Goal: Transaction & Acquisition: Download file/media

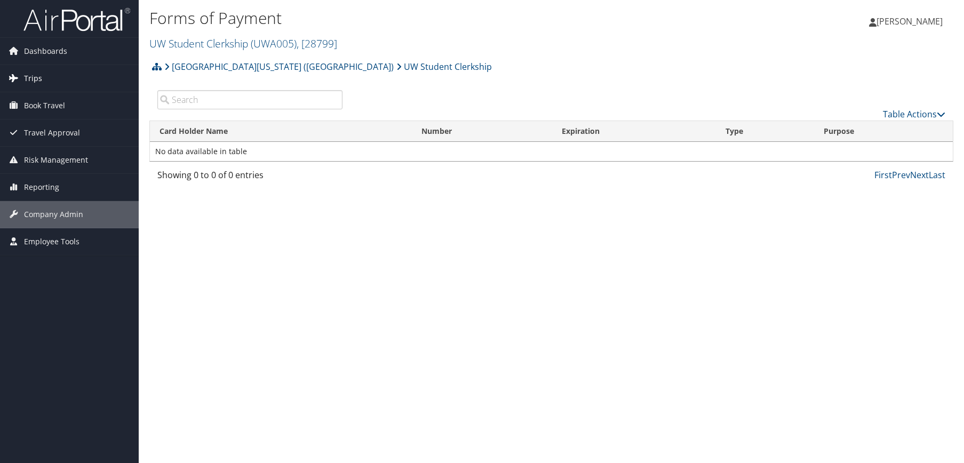
click at [42, 82] on link "Trips" at bounding box center [69, 78] width 139 height 27
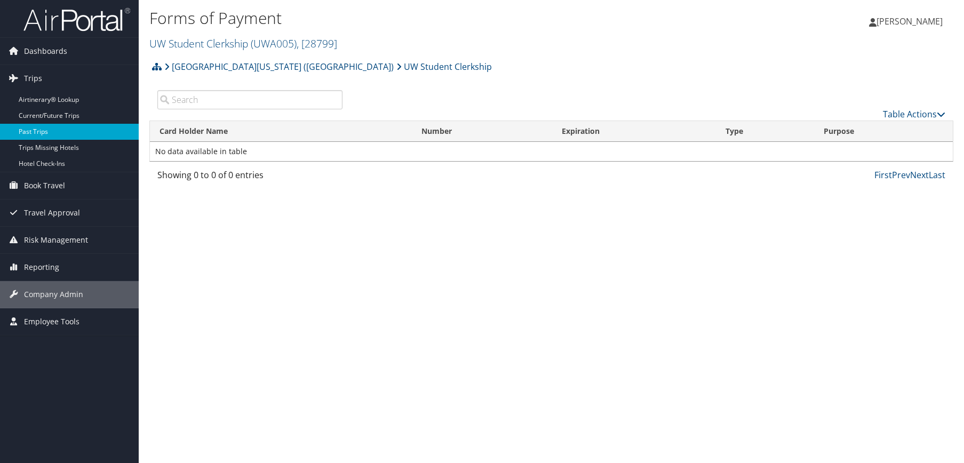
click at [62, 127] on link "Past Trips" at bounding box center [69, 132] width 139 height 16
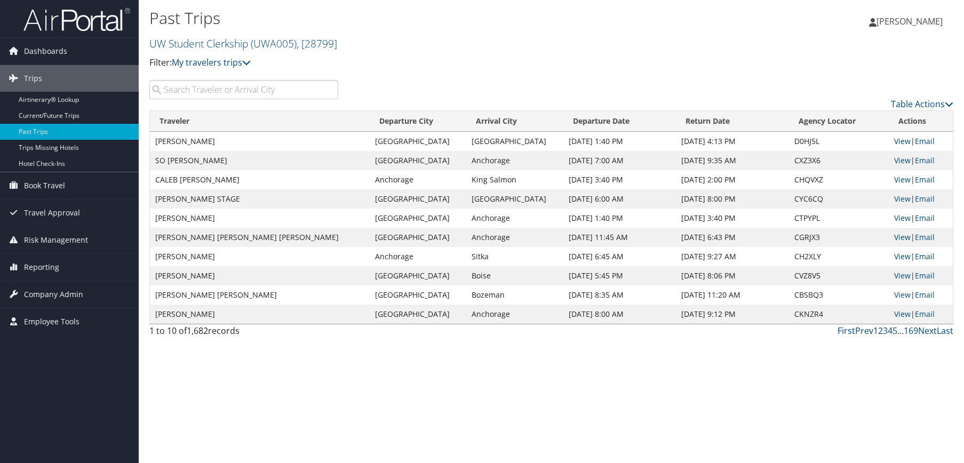
click at [193, 94] on input "search" at bounding box center [243, 89] width 189 height 19
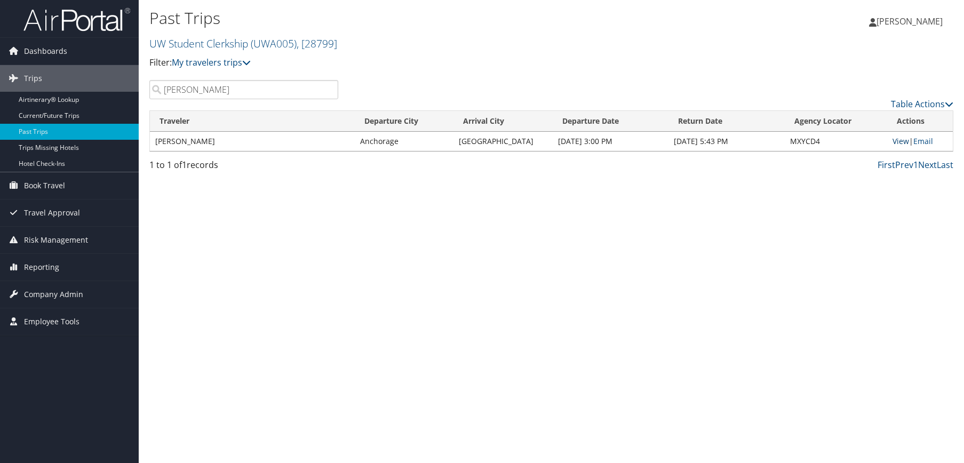
type input "Maria Johnson"
click at [900, 139] on link "View" at bounding box center [900, 141] width 17 height 10
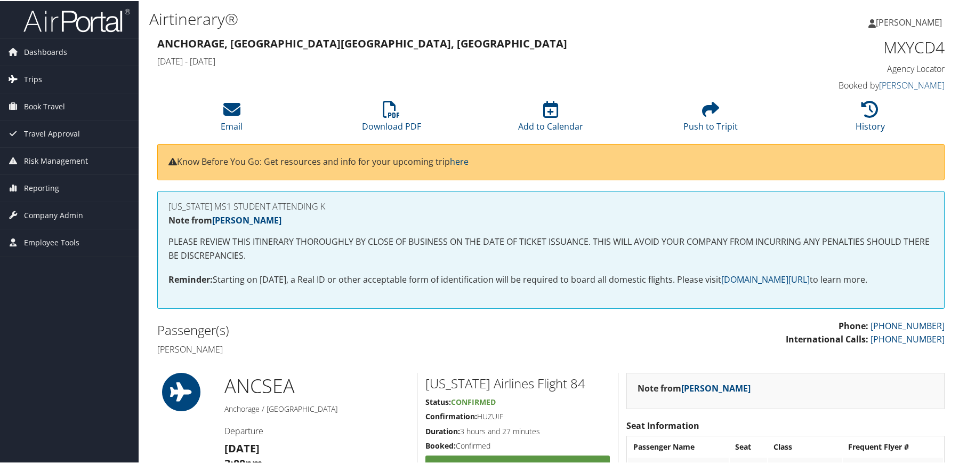
click at [57, 76] on link "Trips" at bounding box center [69, 78] width 139 height 27
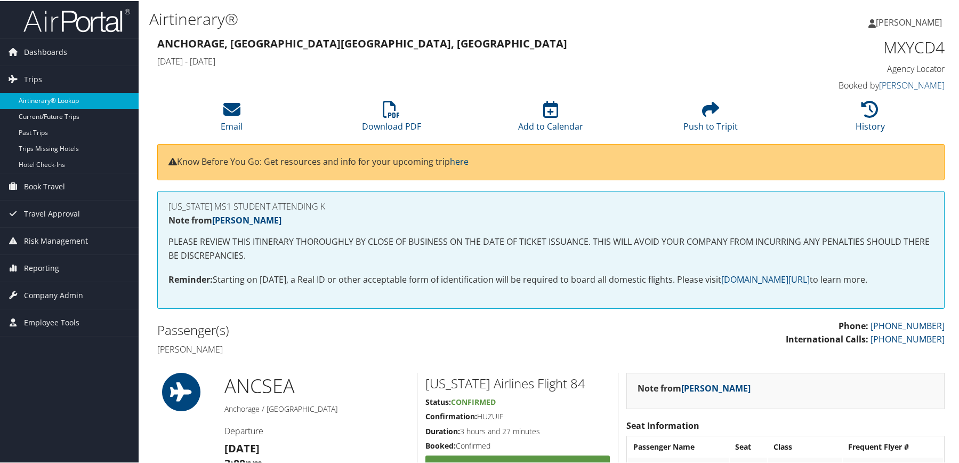
click at [57, 96] on link "Airtinerary® Lookup" at bounding box center [69, 100] width 139 height 16
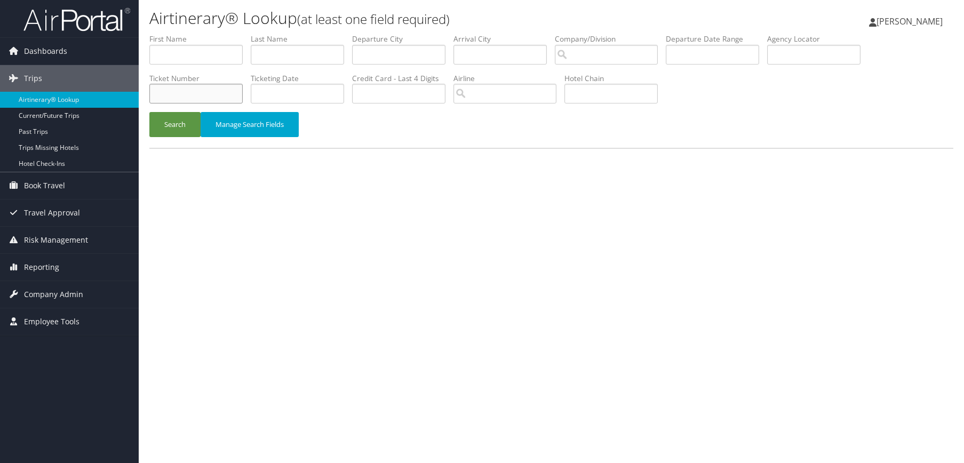
click at [189, 93] on input "text" at bounding box center [195, 94] width 93 height 20
paste input "0277309752682"
click at [187, 127] on button "Search" at bounding box center [174, 124] width 51 height 25
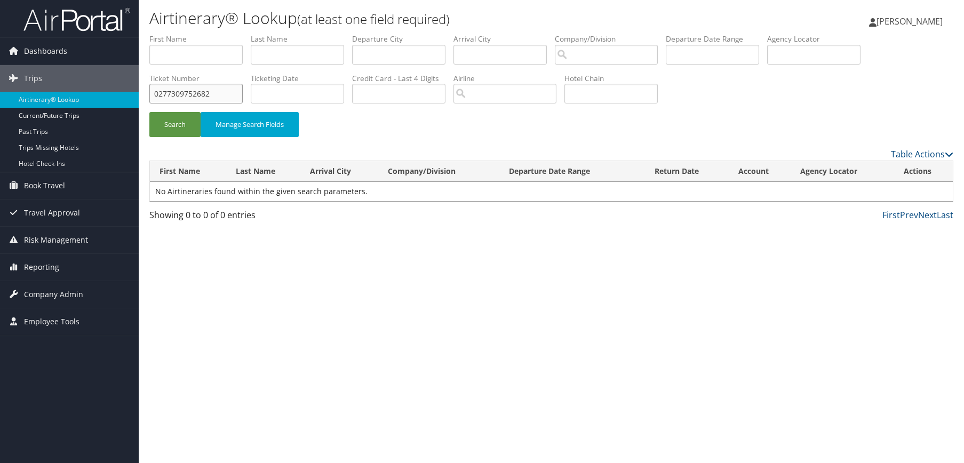
click at [230, 98] on input "0277309752682" at bounding box center [195, 94] width 93 height 20
click at [149, 112] on button "Search" at bounding box center [174, 124] width 51 height 25
type input "0277309752"
click at [149, 112] on button "Search" at bounding box center [174, 124] width 51 height 25
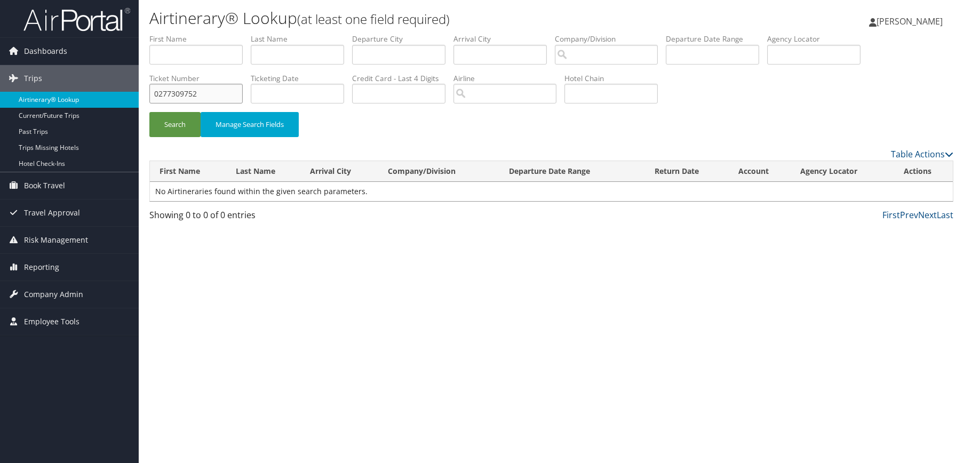
drag, startPoint x: 193, startPoint y: 93, endPoint x: 45, endPoint y: 96, distance: 147.8
click at [45, 95] on div "Dashboards AirPortal 360™ (Manager) My Travel Dashboard Trips Airtinerary® Look…" at bounding box center [482, 231] width 964 height 463
paste input "89008975218380"
click at [149, 112] on button "Search" at bounding box center [174, 124] width 51 height 25
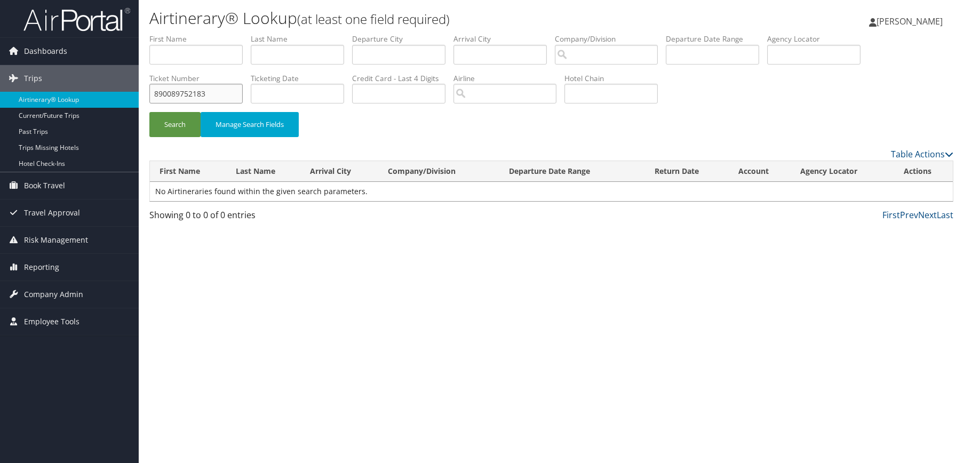
type input "890089752183"
click at [149, 112] on button "Search" at bounding box center [174, 124] width 51 height 25
drag, startPoint x: 221, startPoint y: 86, endPoint x: -21, endPoint y: 89, distance: 242.7
click at [0, 89] on html "Menu Dashboards ► AirPortal 360™ (Manager) My Travel Dashboard Trips ► Airtiner…" at bounding box center [482, 231] width 964 height 463
click at [311, 55] on input "text" at bounding box center [297, 55] width 93 height 20
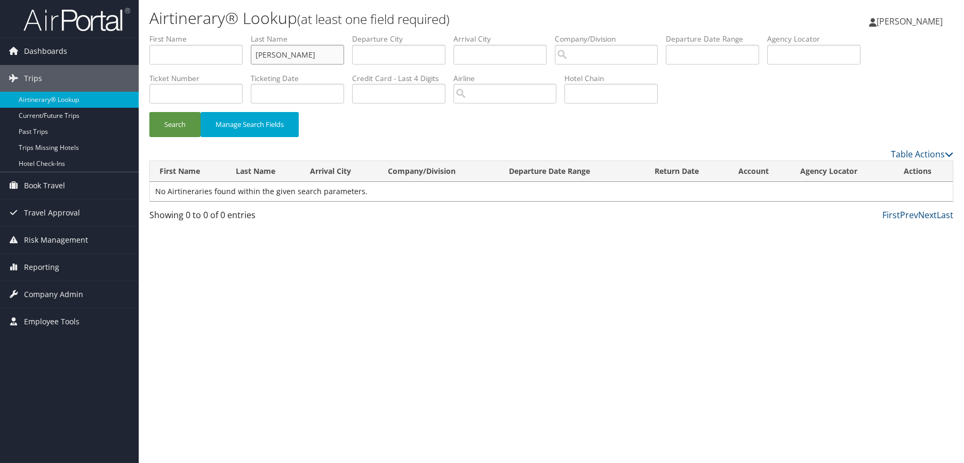
type input "Johnson"
click at [203, 61] on input "text" at bounding box center [195, 55] width 93 height 20
type input "Maria"
click at [149, 112] on button "Search" at bounding box center [174, 124] width 51 height 25
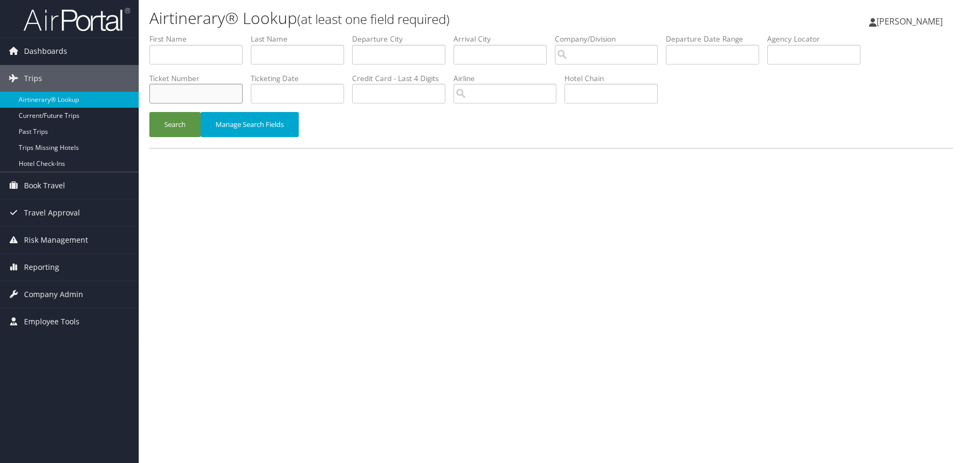
click at [187, 95] on input "text" at bounding box center [195, 94] width 93 height 20
paste input "89008975412335"
click at [178, 119] on button "Search" at bounding box center [174, 124] width 51 height 25
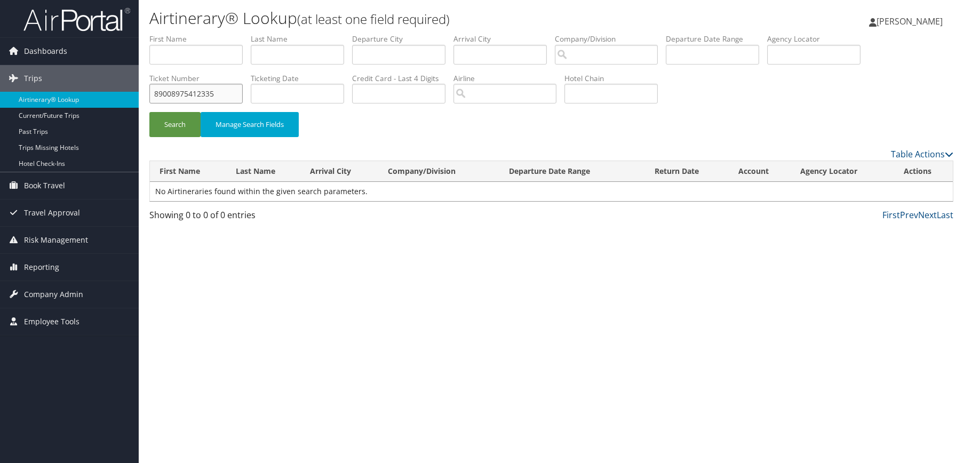
click at [225, 96] on input "89008975412335" at bounding box center [195, 94] width 93 height 20
type input "8900897541233"
click at [149, 112] on button "Search" at bounding box center [174, 124] width 51 height 25
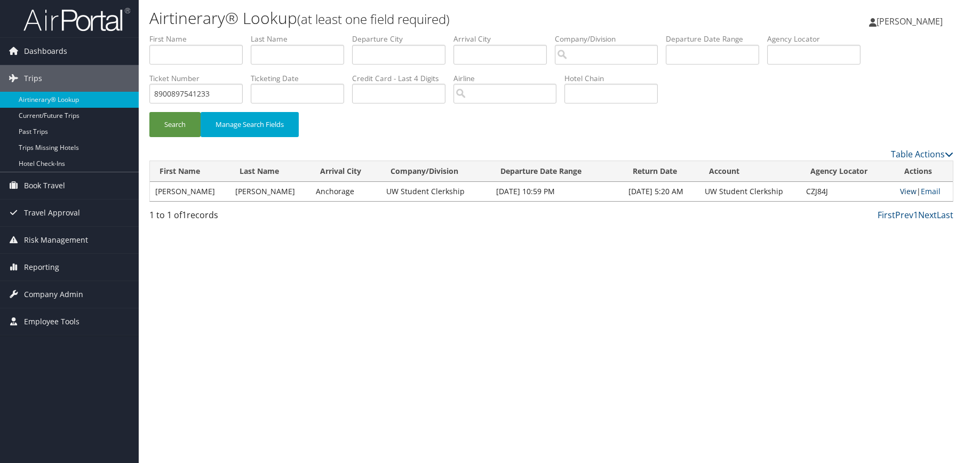
click at [908, 194] on link "View" at bounding box center [908, 191] width 17 height 10
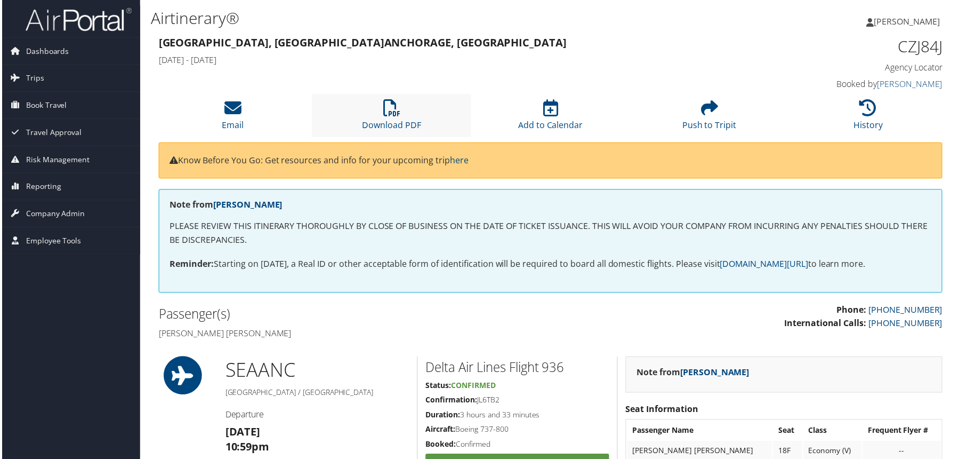
click at [405, 107] on li "Download PDF" at bounding box center [390, 115] width 159 height 43
